Goal: Transaction & Acquisition: Purchase product/service

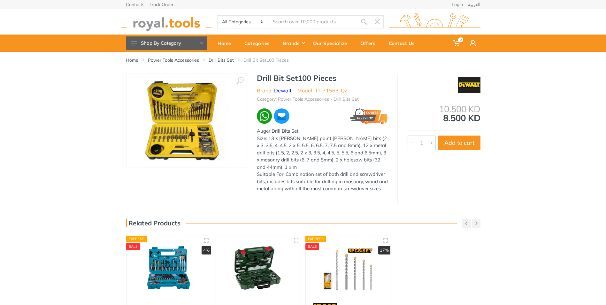
click at [192, 114] on img at bounding box center [186, 120] width 85 height 80
click at [187, 119] on img at bounding box center [186, 120] width 85 height 80
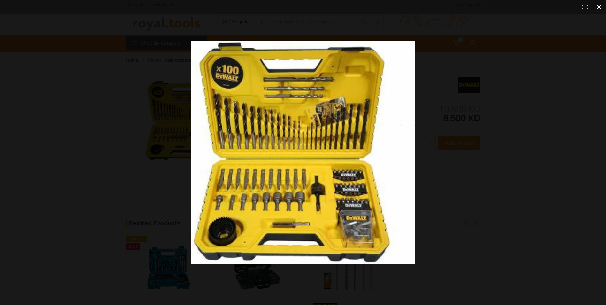
click at [479, 140] on div at bounding box center [435, 164] width 489 height 246
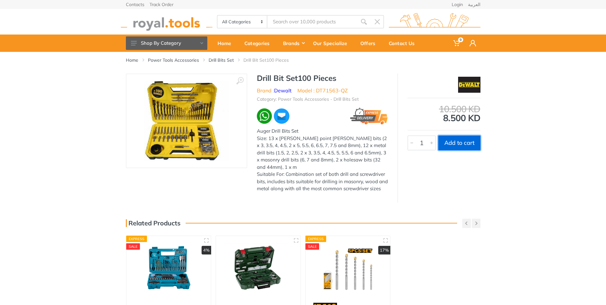
click at [467, 142] on button "Add to cart" at bounding box center [459, 142] width 42 height 15
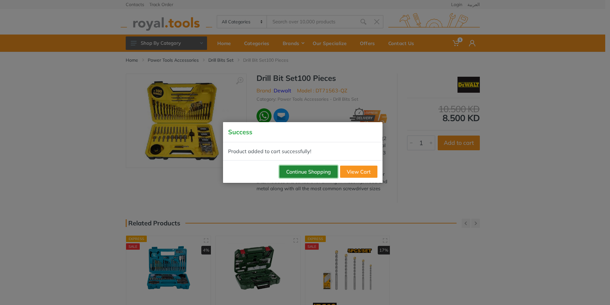
click at [306, 173] on button "Continue Shopping" at bounding box center [309, 171] width 58 height 12
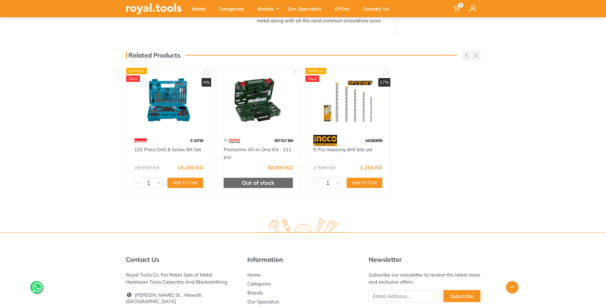
scroll to position [192, 0]
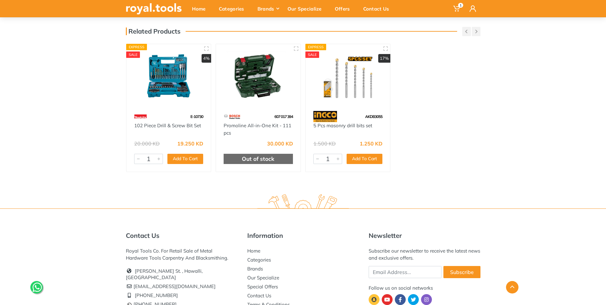
click at [261, 72] on img at bounding box center [258, 77] width 73 height 55
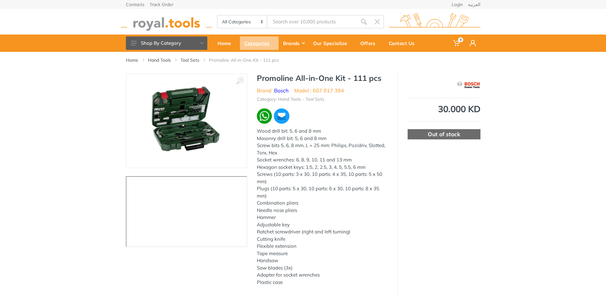
click at [259, 43] on div "Categories" at bounding box center [259, 42] width 39 height 13
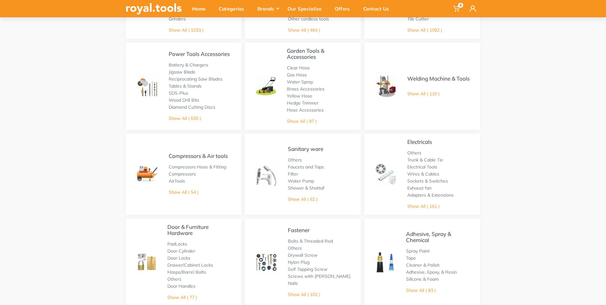
scroll to position [128, 0]
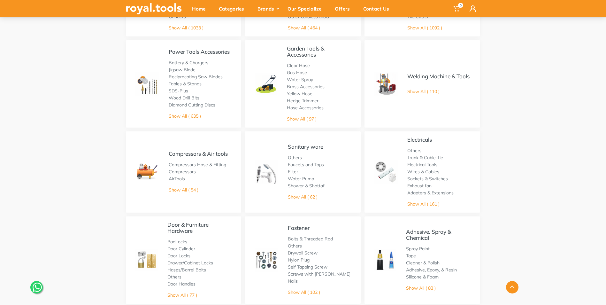
click at [191, 83] on link "Tables & Stands" at bounding box center [185, 84] width 33 height 6
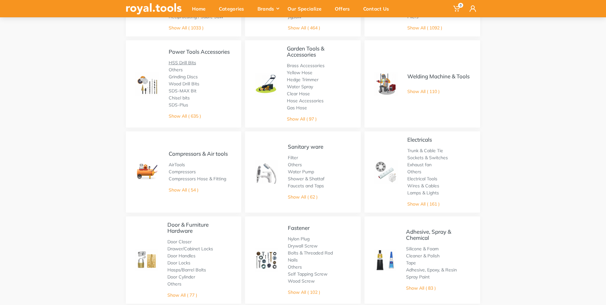
click at [181, 63] on link "HSS Drill Bits" at bounding box center [182, 63] width 27 height 6
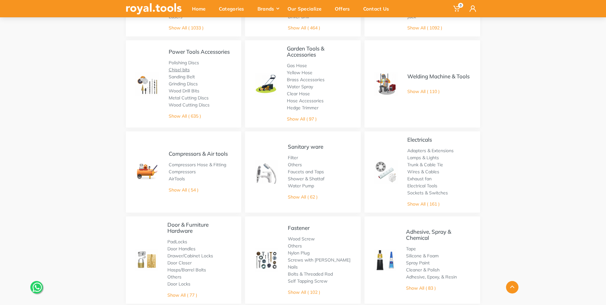
click at [177, 70] on link "Chisel bits" at bounding box center [179, 70] width 21 height 6
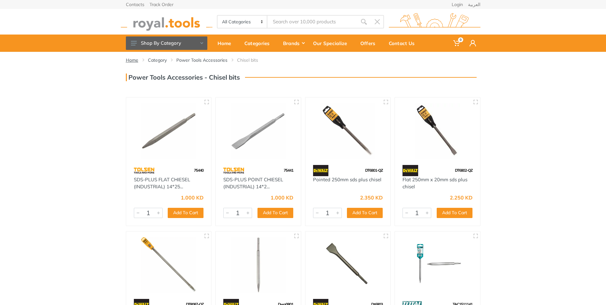
click at [135, 61] on link "Home" at bounding box center [132, 60] width 12 height 6
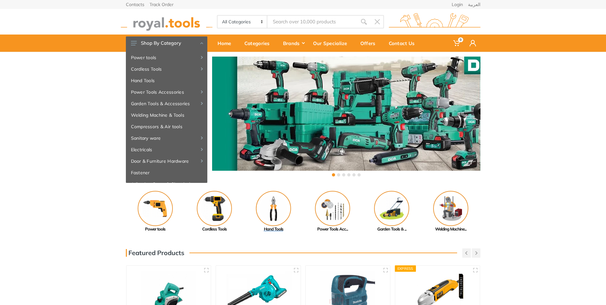
click at [277, 213] on img at bounding box center [273, 208] width 35 height 35
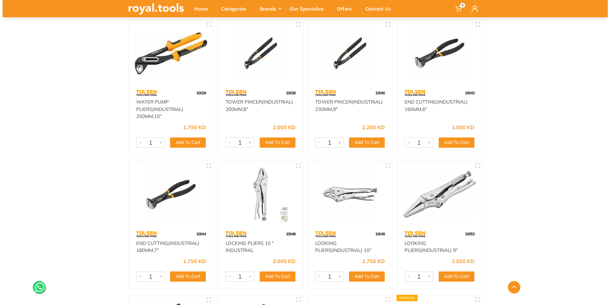
scroll to position [2458, 0]
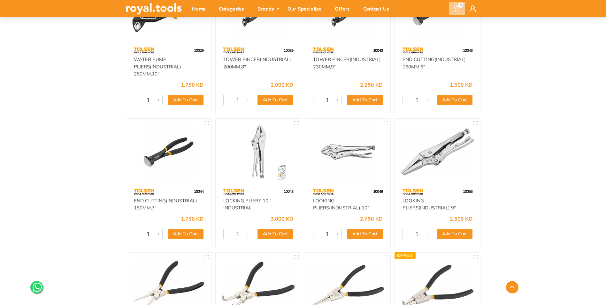
click at [460, 5] on span "0" at bounding box center [460, 5] width 5 height 5
